Goal: Task Accomplishment & Management: Use online tool/utility

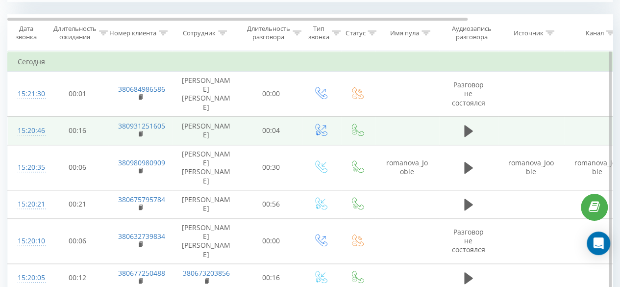
scroll to position [398, 0]
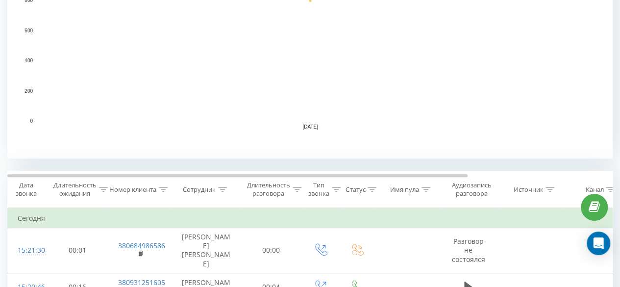
scroll to position [343, 0]
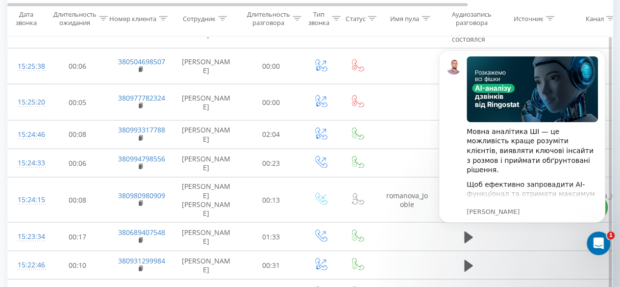
scroll to position [1029, 0]
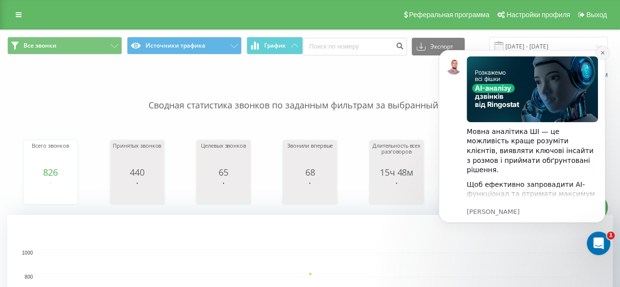
click at [600, 53] on icon "Dismiss notification" at bounding box center [602, 52] width 5 height 5
